Goal: Information Seeking & Learning: Learn about a topic

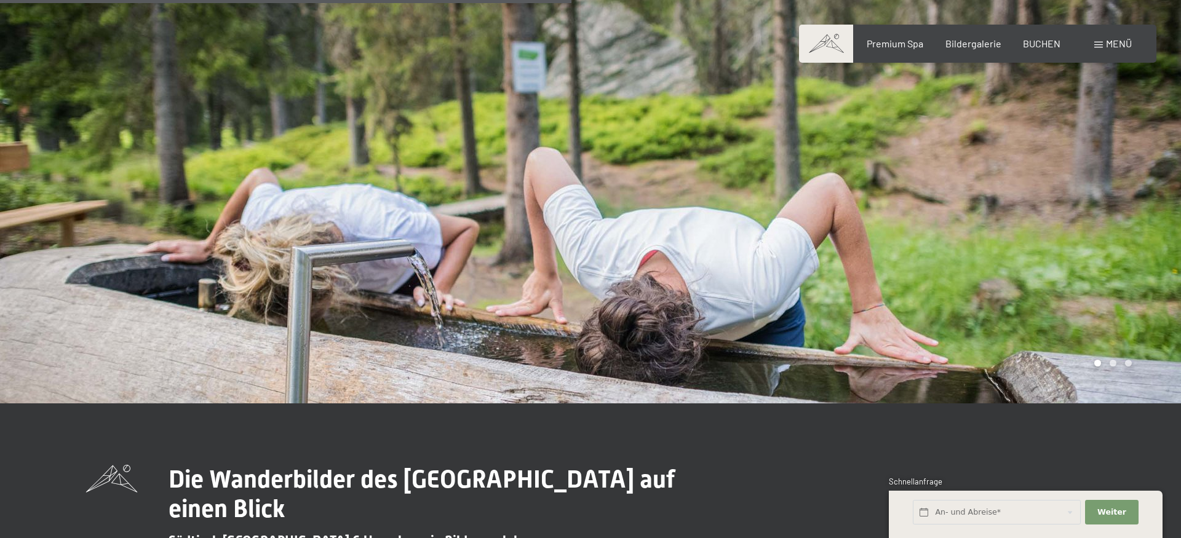
scroll to position [564, 0]
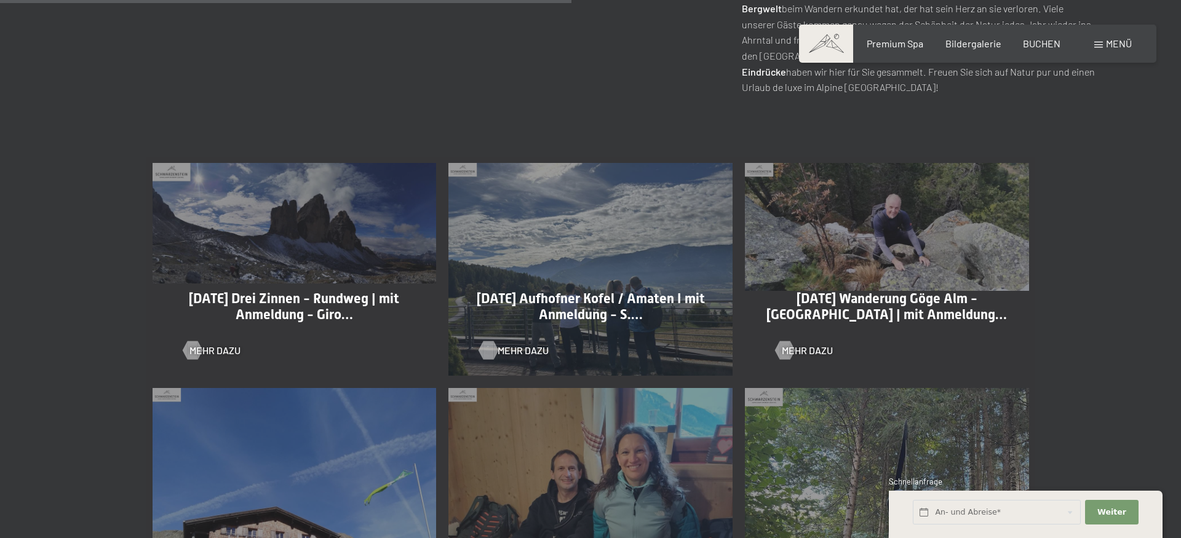
click at [494, 347] on div at bounding box center [488, 350] width 10 height 18
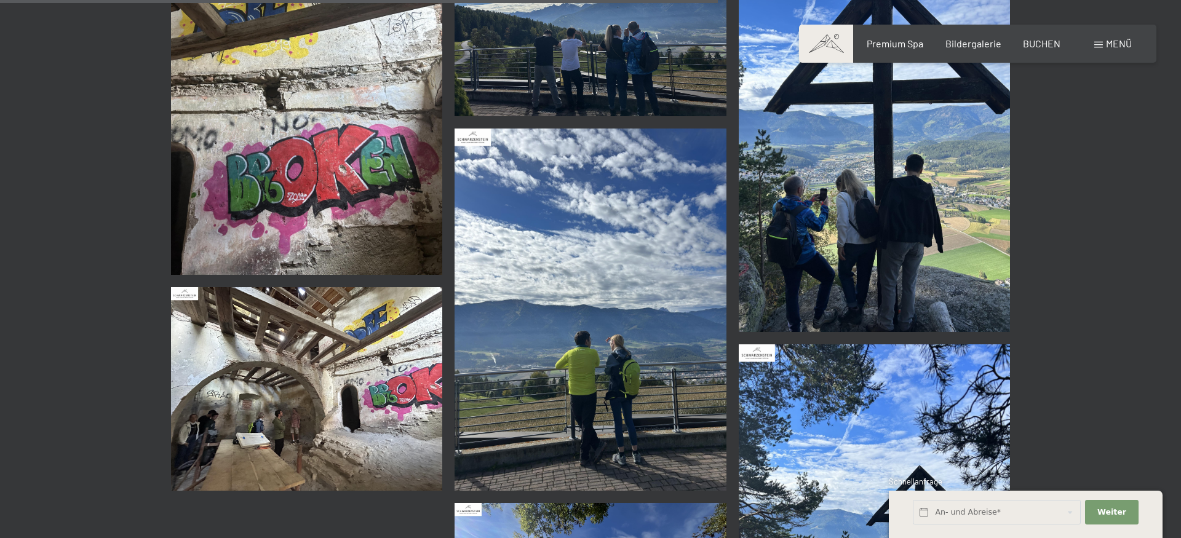
scroll to position [1819, 0]
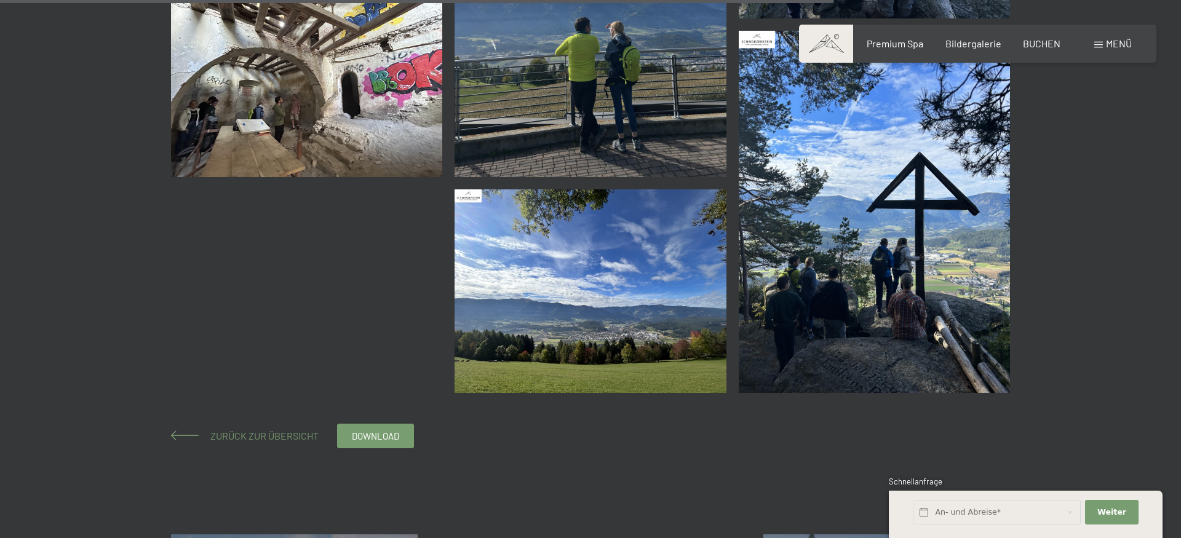
click at [284, 438] on span "Zurück zur Übersicht" at bounding box center [259, 436] width 118 height 12
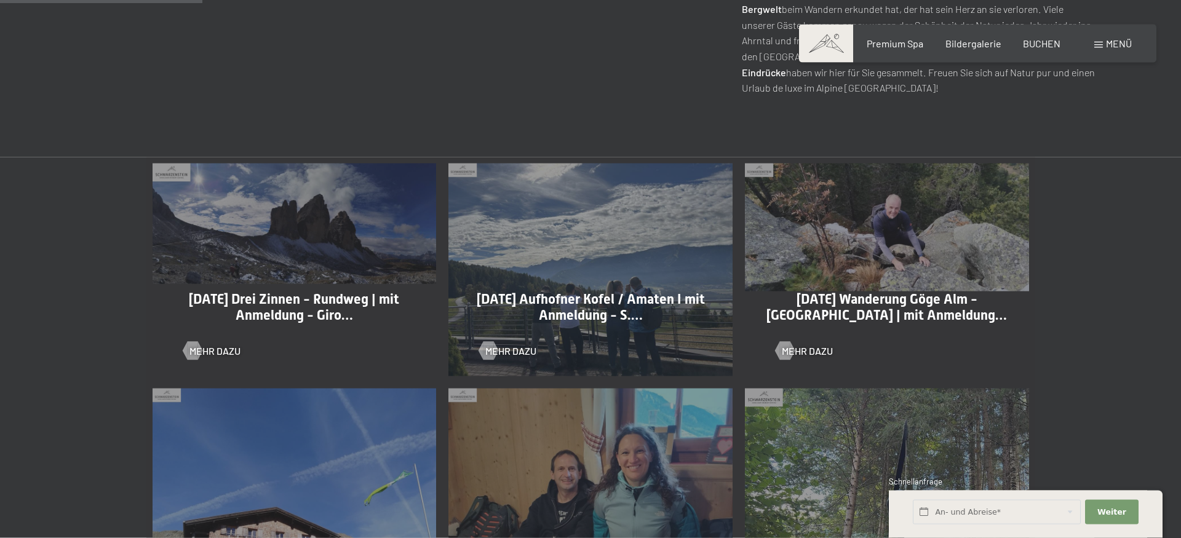
scroll to position [564, 0]
click at [197, 349] on div at bounding box center [192, 350] width 10 height 18
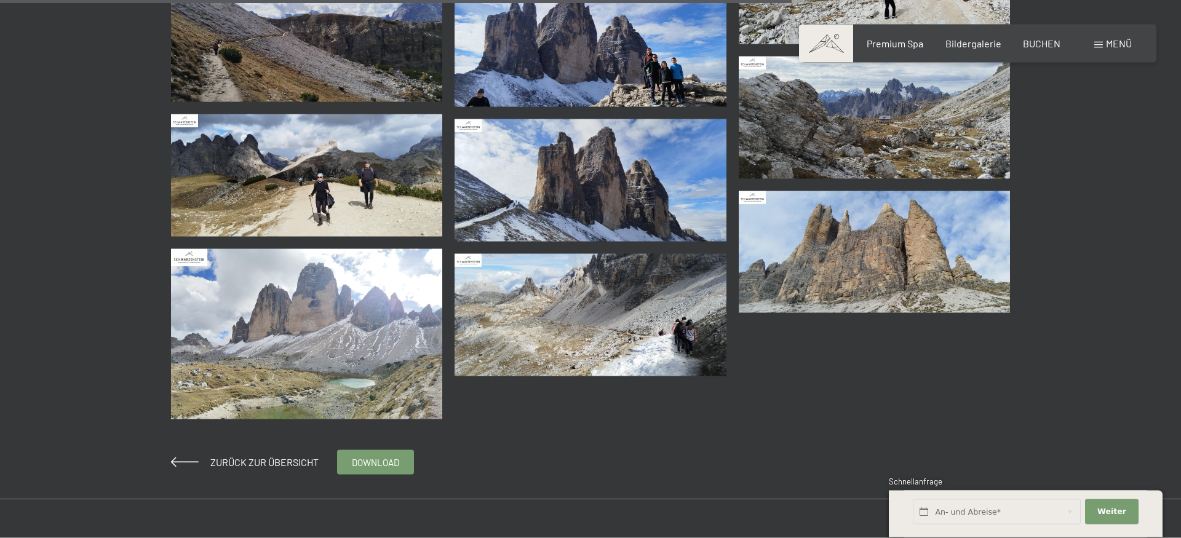
scroll to position [1192, 0]
